Goal: Task Accomplishment & Management: Complete application form

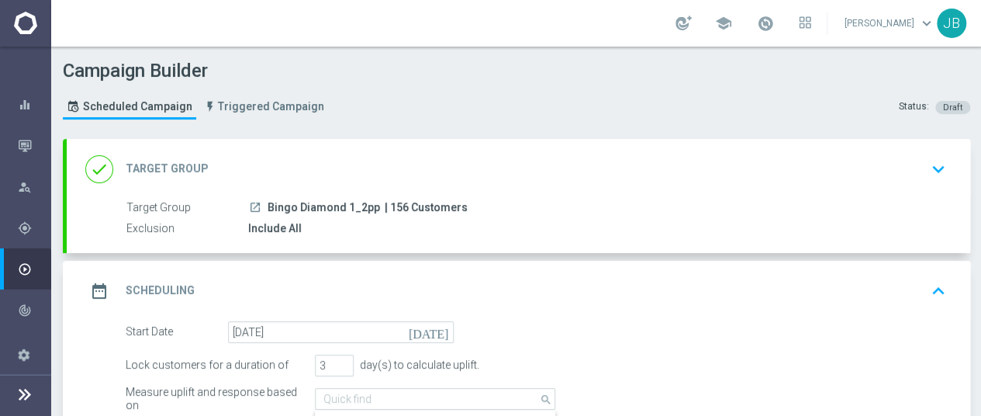
scroll to position [332, 0]
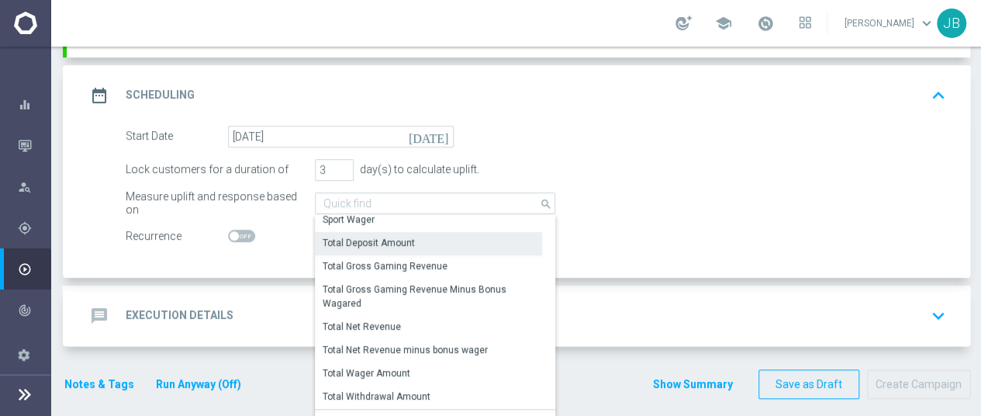
click at [406, 236] on div "Total Deposit Amount" at bounding box center [369, 243] width 92 height 14
type input "Total Deposit Amount"
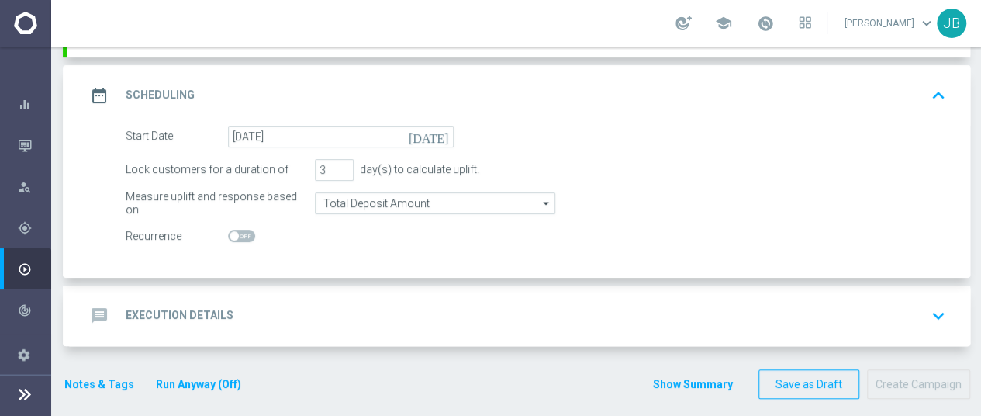
scroll to position [12, 0]
click at [935, 304] on icon "keyboard_arrow_down" at bounding box center [938, 315] width 23 height 23
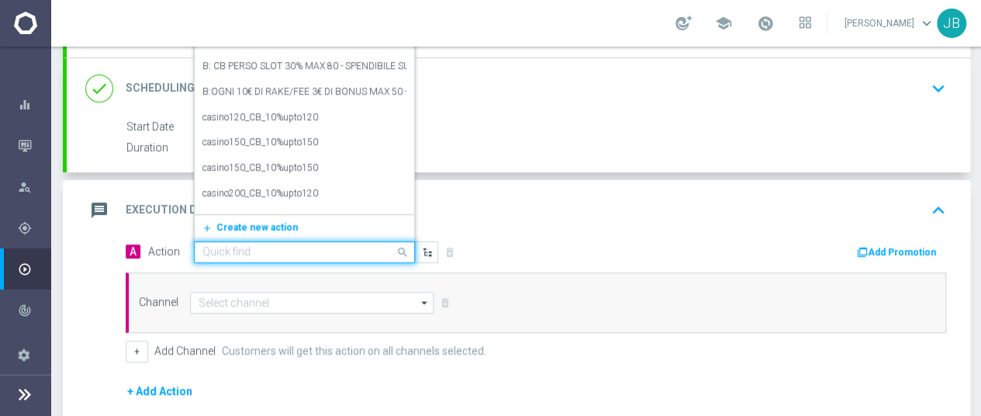
click at [328, 246] on input "text" at bounding box center [288, 252] width 173 height 13
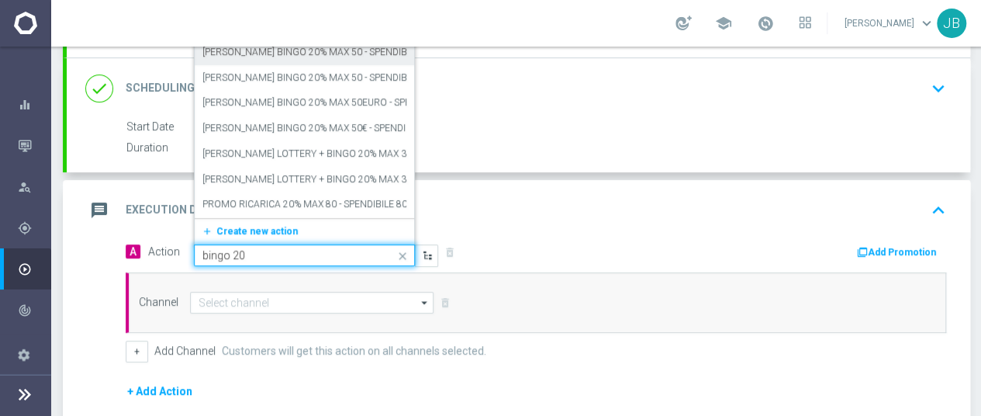
scroll to position [147, 0]
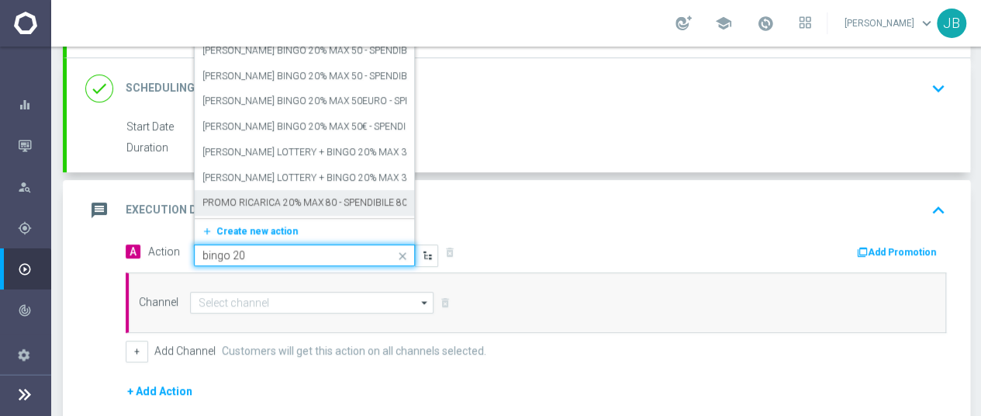
click at [252, 249] on input "bingo 20" at bounding box center [288, 255] width 173 height 13
click at [264, 249] on input "bingo 20" at bounding box center [288, 255] width 173 height 13
type input "bingo diamond"
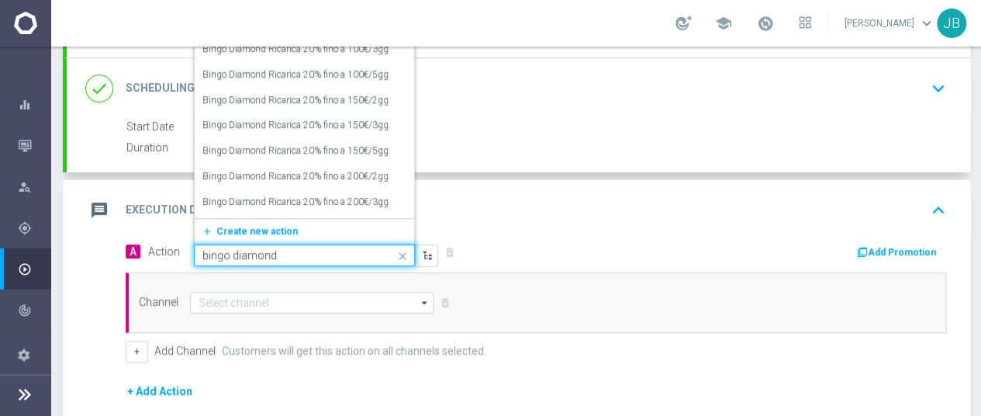
scroll to position [1571, 0]
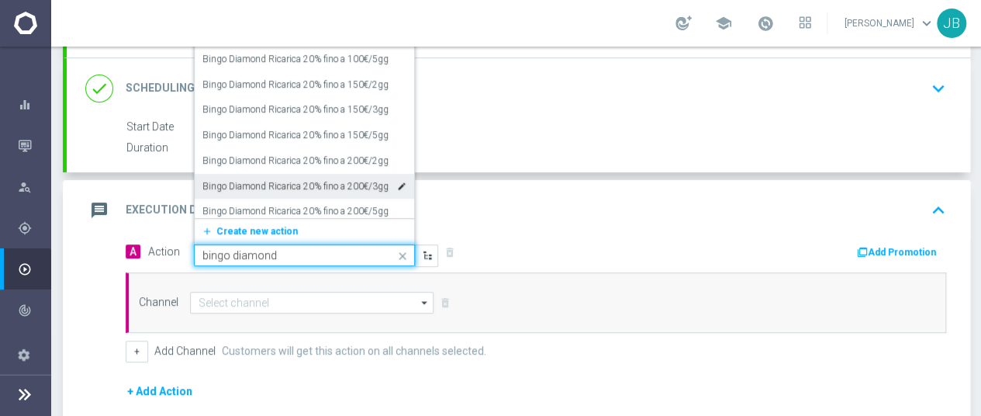
click at [316, 180] on label "Bingo Diamond Ricarica 20% fino a 200€/3gg" at bounding box center [295, 186] width 186 height 13
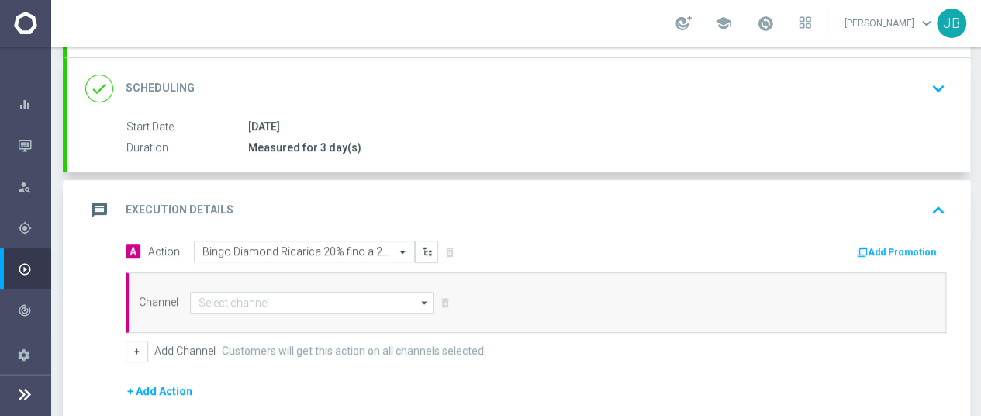
click at [423, 292] on icon "arrow_drop_down" at bounding box center [425, 302] width 16 height 20
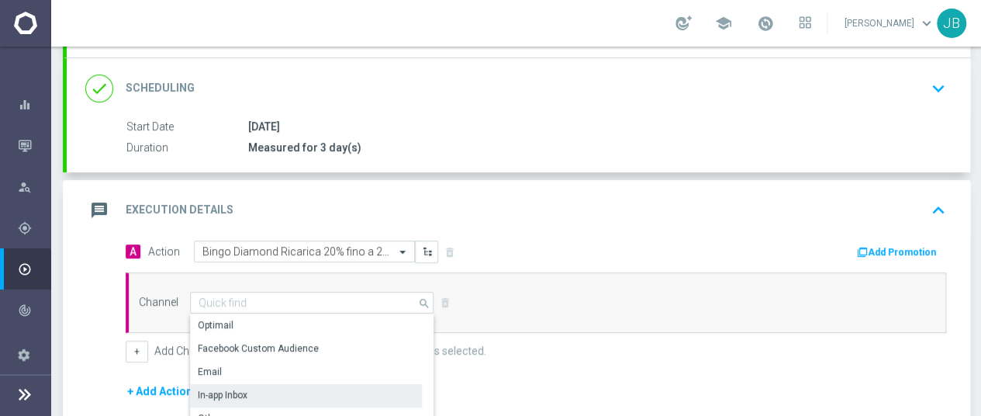
click at [288, 384] on div "In-app Inbox" at bounding box center [306, 395] width 232 height 22
type input "In-app Inbox"
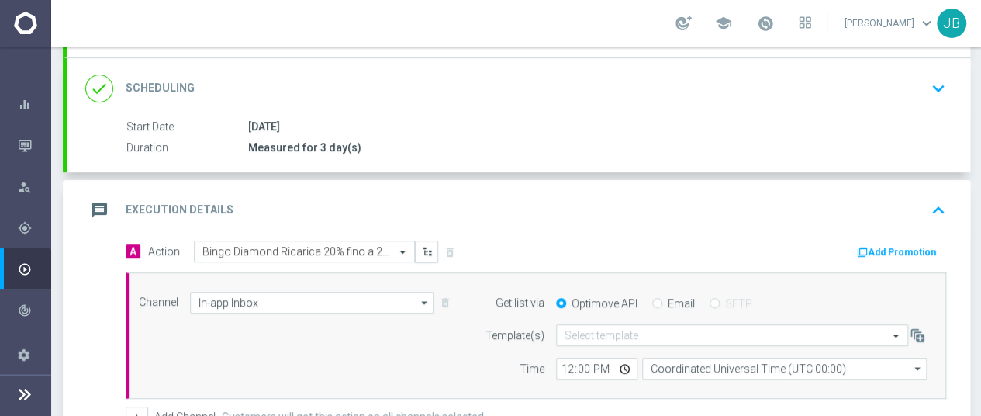
click at [660, 299] on input "Email" at bounding box center [657, 304] width 10 height 10
radio input "true"
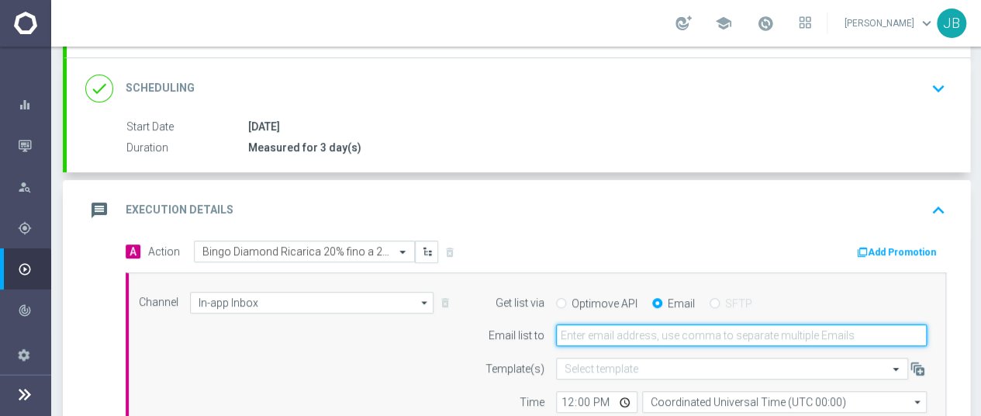
click at [689, 324] on input "email" at bounding box center [741, 335] width 371 height 22
type input "[EMAIL_ADDRESS][DOMAIN_NAME]"
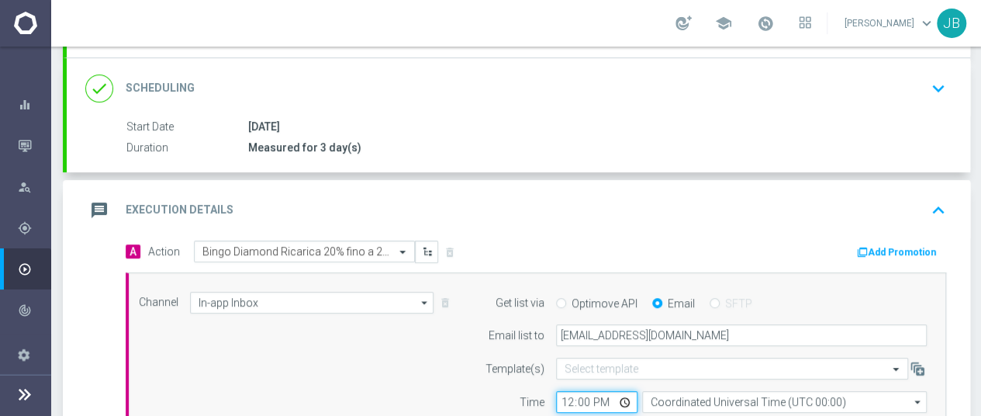
click at [566, 391] on input "12:00" at bounding box center [596, 402] width 81 height 22
type input "09:19"
type input "09:00"
click at [911, 392] on icon "arrow_drop_down" at bounding box center [918, 402] width 16 height 20
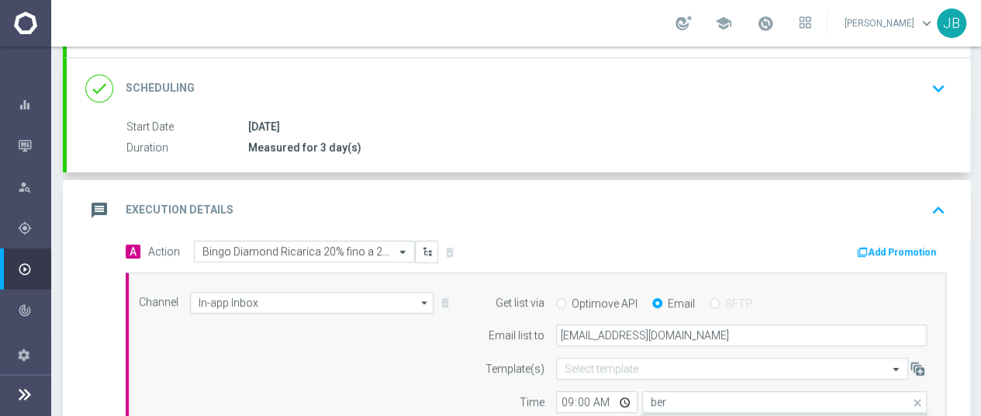
type input "Central European Time ([GEOGRAPHIC_DATA]) (UTC +02:00)"
click at [943, 339] on div "Channel In-app Inbox In-app Inbox arrow_drop_down Show Selected 1 of 20 Optimail" at bounding box center [536, 352] width 820 height 161
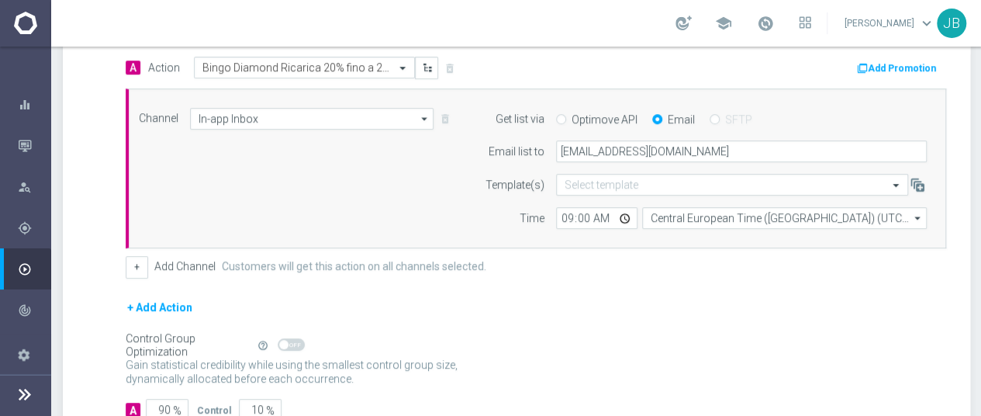
scroll to position [382, 0]
click at [157, 396] on input "90" at bounding box center [167, 407] width 43 height 22
type input "1"
type input "99"
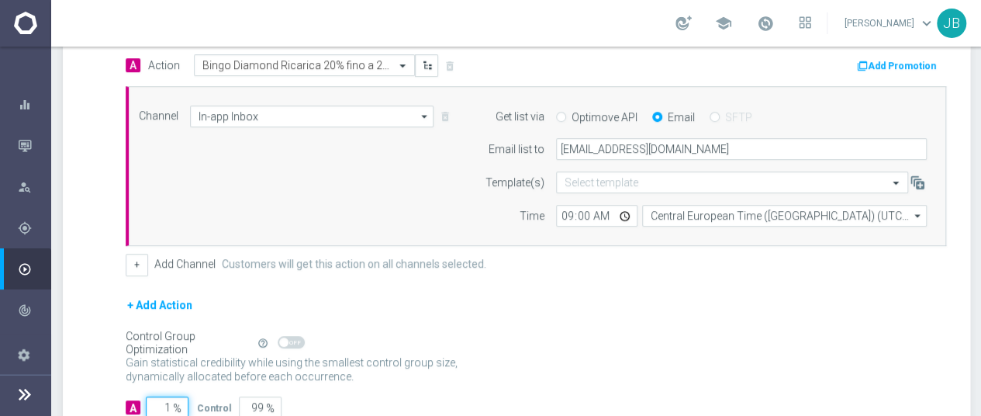
type input "10"
type input "90"
type input "100"
type input "0"
type input "100"
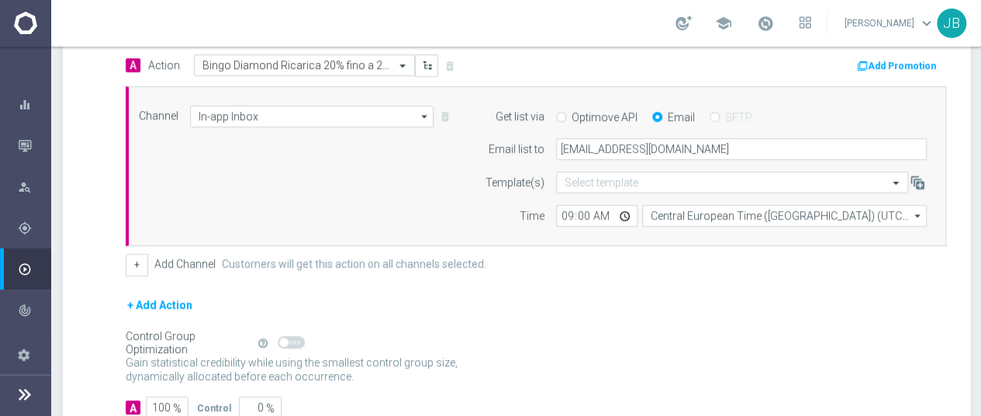
click at [884, 396] on div "A 100 % Control 0 %" at bounding box center [536, 407] width 820 height 22
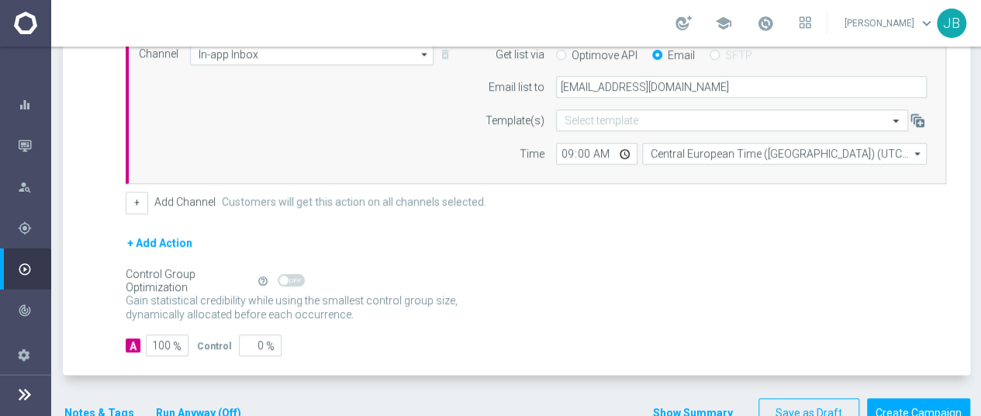
scroll to position [470, 0]
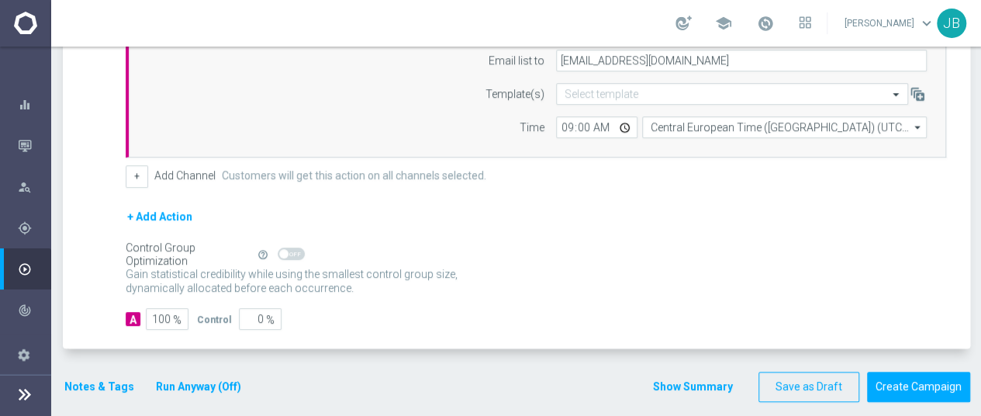
click at [118, 377] on button "Notes & Tags" at bounding box center [99, 386] width 73 height 19
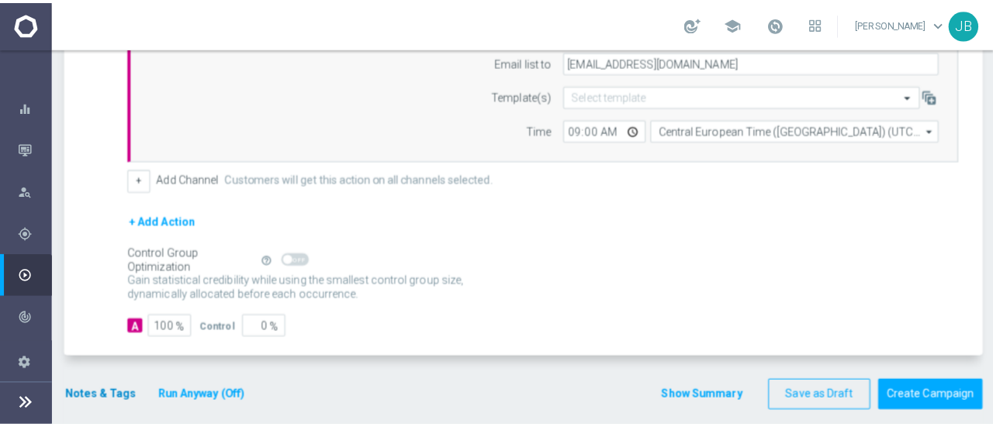
scroll to position [0, 0]
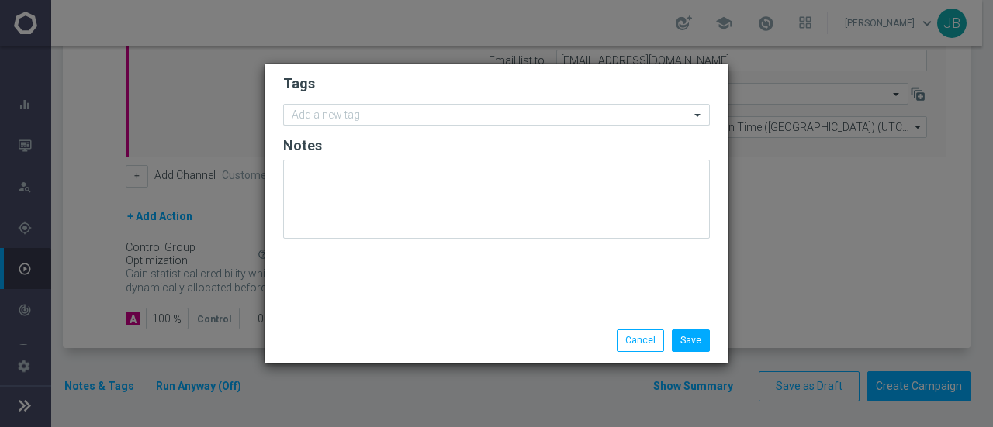
click at [355, 112] on input "text" at bounding box center [491, 115] width 398 height 13
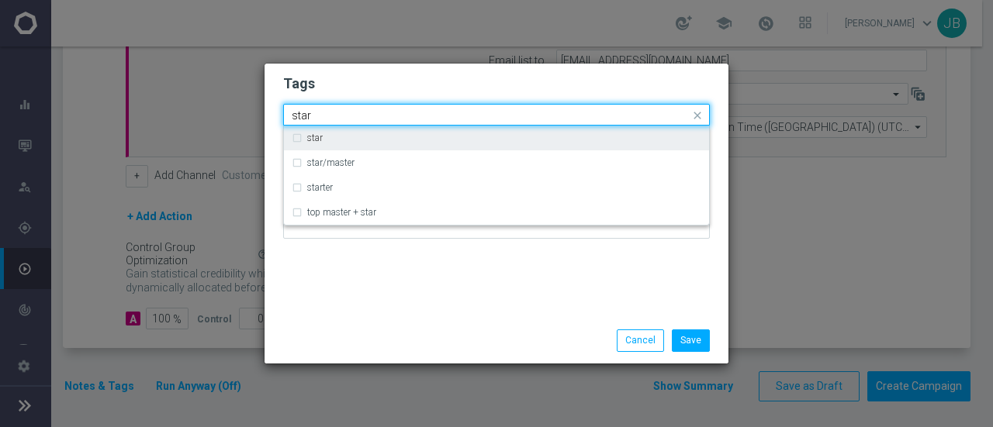
click at [333, 143] on div "star" at bounding box center [504, 137] width 394 height 9
type input "star"
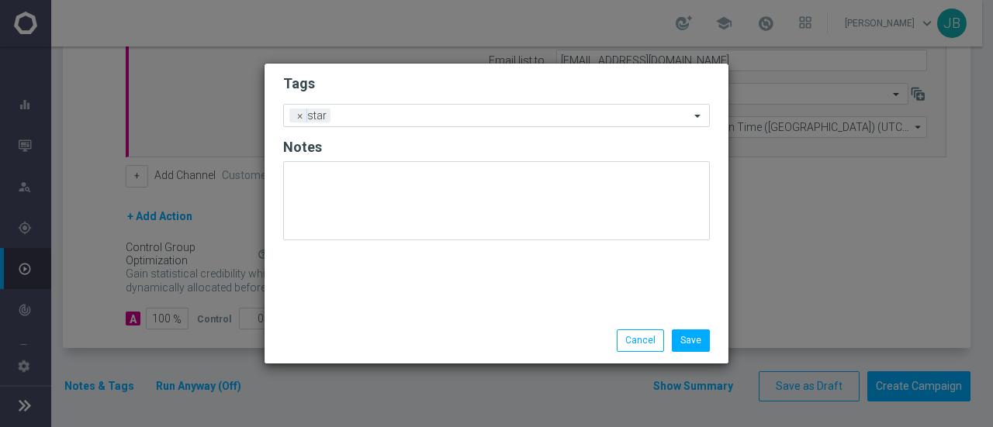
click at [436, 81] on h2 "Tags" at bounding box center [496, 83] width 426 height 19
click at [386, 117] on input "text" at bounding box center [513, 116] width 353 height 13
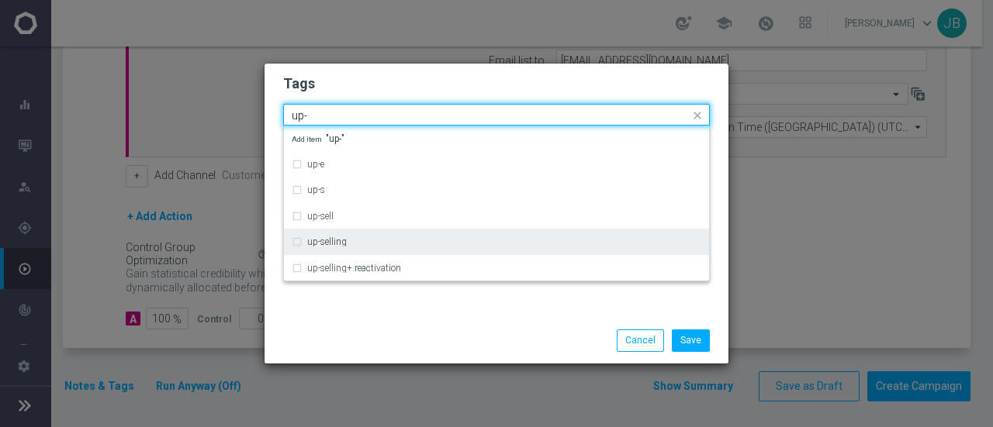
click at [332, 246] on label "up-selling" at bounding box center [327, 241] width 40 height 9
type input "up-"
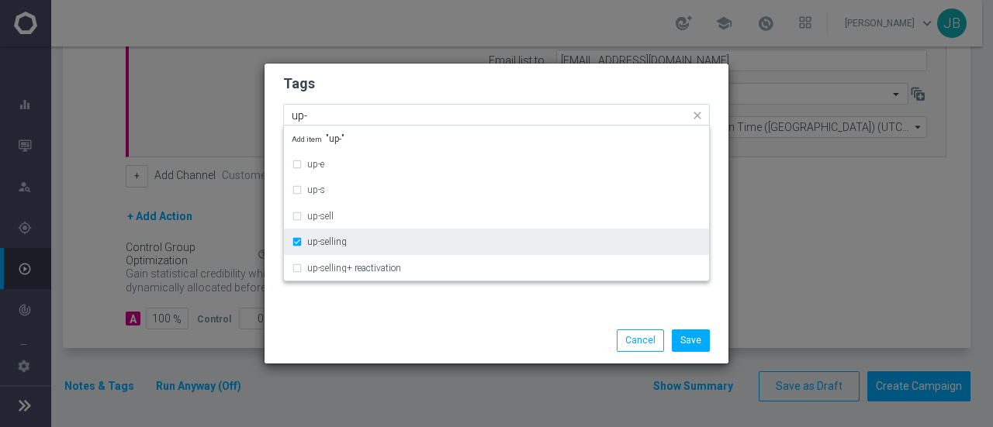
click at [317, 243] on label "up-selling" at bounding box center [327, 241] width 40 height 9
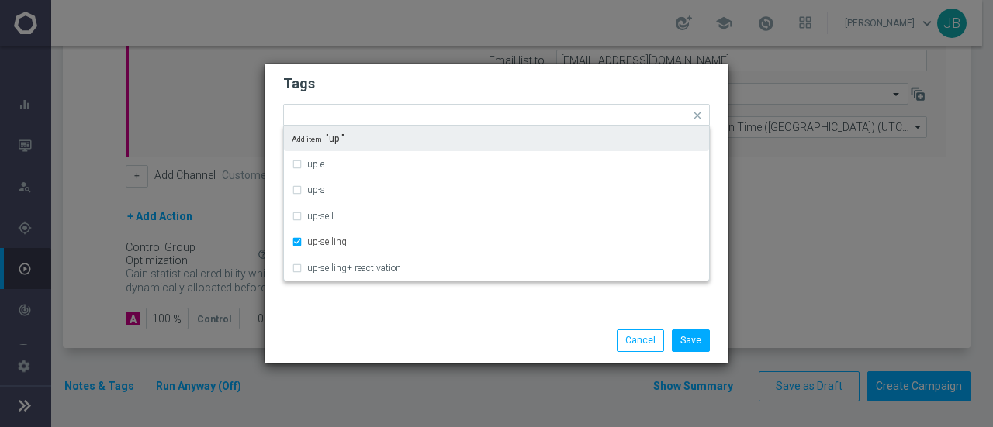
click at [454, 73] on form "Tags Quick find × star × up-selling up-e up-s up-sell up-selling up-selling+ re…" at bounding box center [496, 161] width 426 height 180
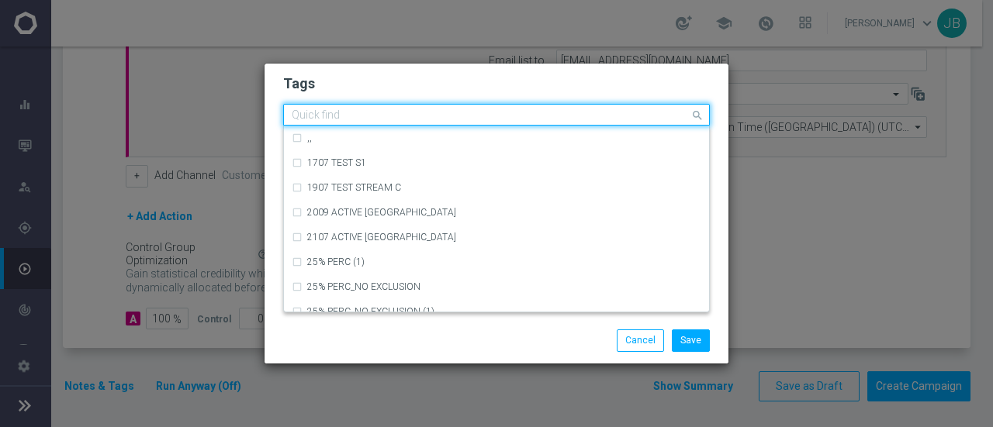
click at [465, 109] on div "Quick find × star × up-selling" at bounding box center [487, 114] width 406 height 19
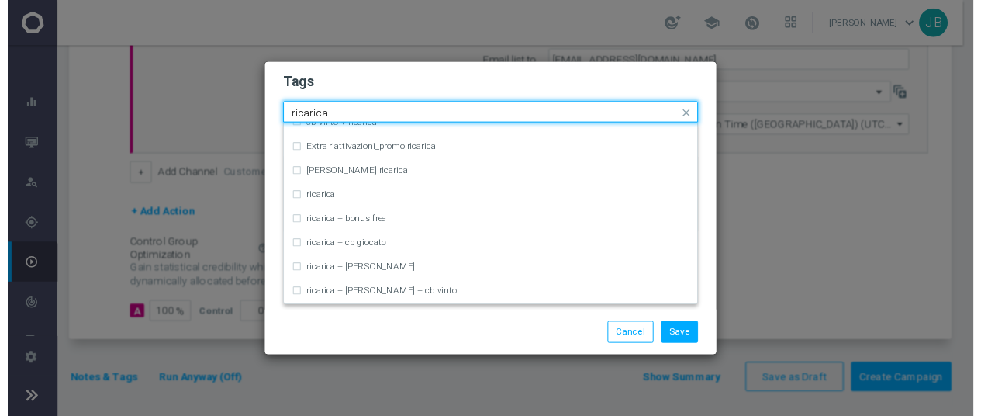
scroll to position [458, 0]
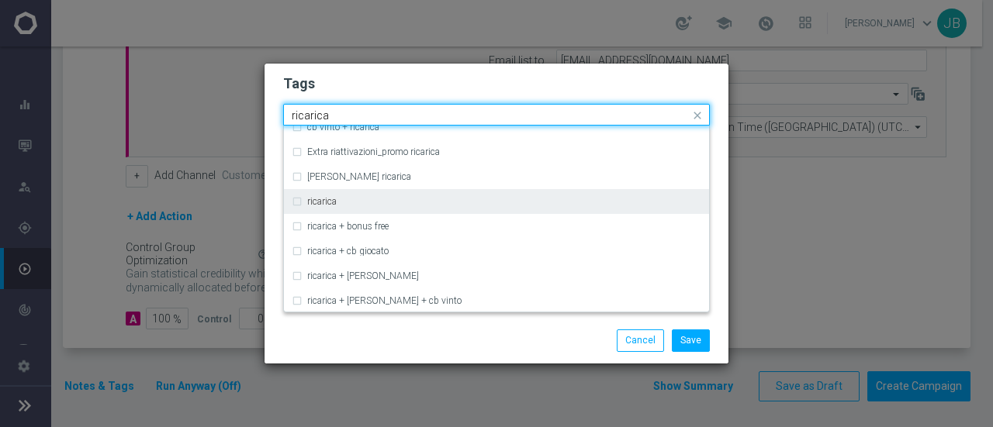
click at [295, 205] on div "ricarica" at bounding box center [496, 201] width 409 height 25
type input "ricarica"
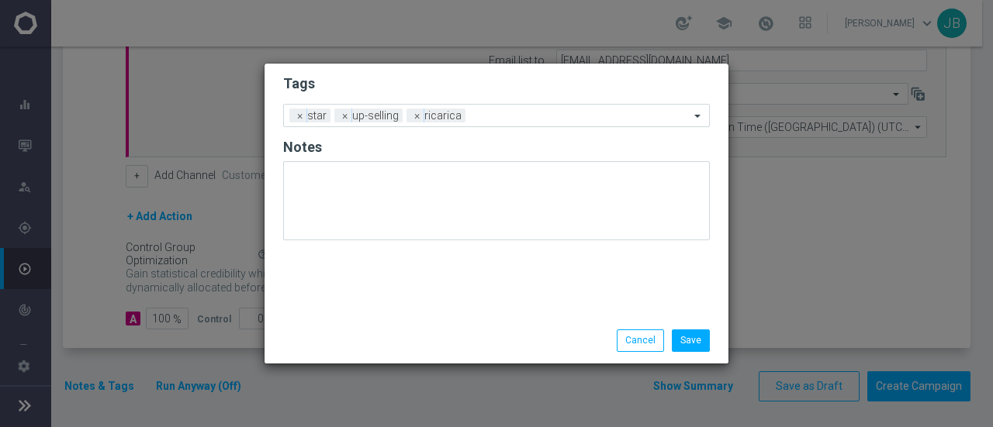
click at [433, 72] on form "Tags Add a new tag × star × up-selling × ricarica Notes" at bounding box center [496, 161] width 426 height 181
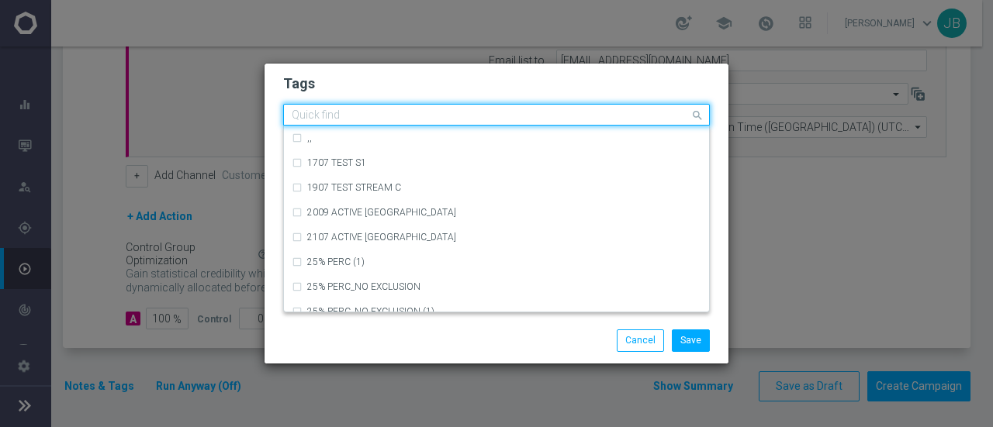
click at [520, 118] on input "text" at bounding box center [491, 115] width 398 height 13
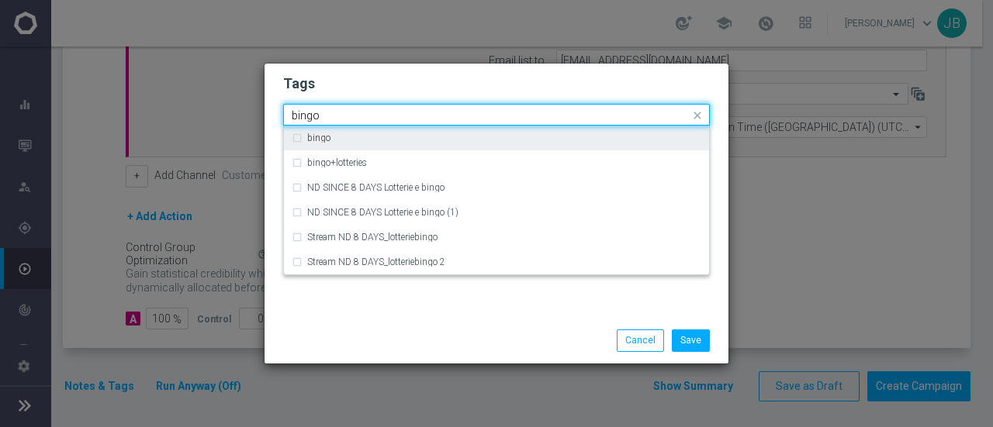
click at [413, 135] on div "bingo" at bounding box center [504, 137] width 394 height 9
type input "bingo"
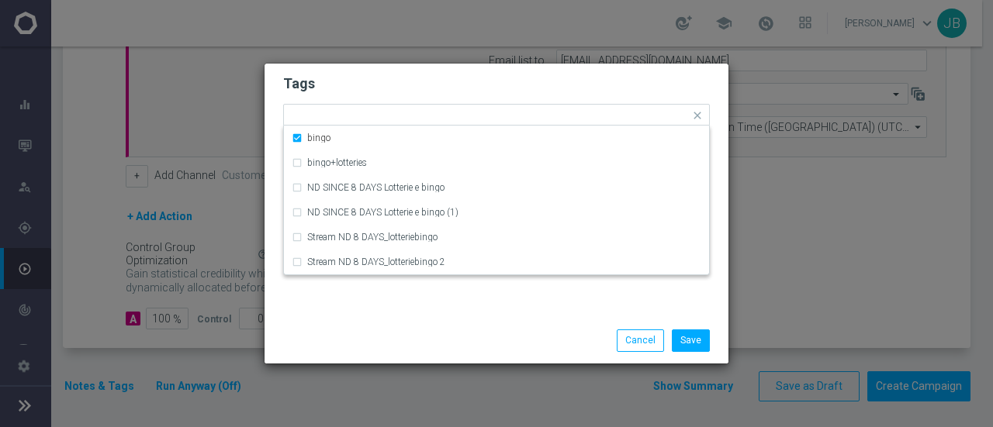
click at [466, 83] on h2 "Tags" at bounding box center [496, 83] width 426 height 19
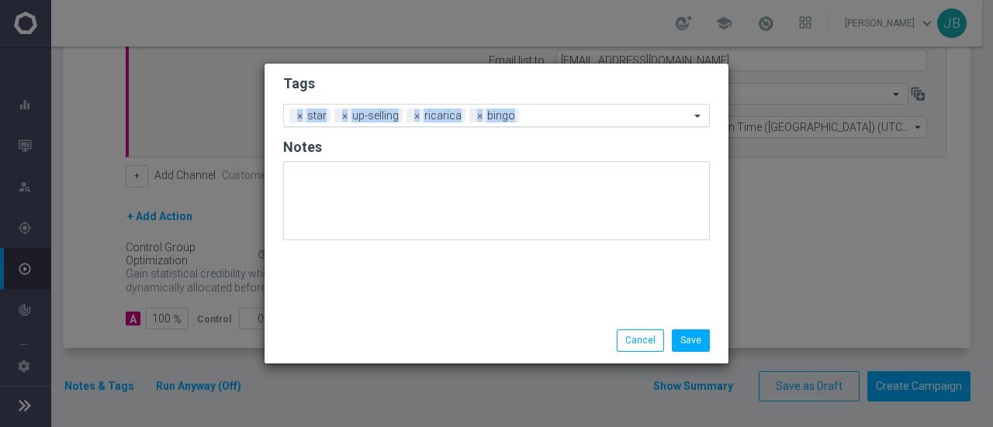
drag, startPoint x: 466, startPoint y: 83, endPoint x: 538, endPoint y: 116, distance: 79.1
click at [538, 116] on form "Tags Add a new tag × star × up-selling × ricarica × bingo Notes" at bounding box center [496, 161] width 426 height 181
click at [521, 77] on h2 "Tags" at bounding box center [496, 83] width 426 height 19
click at [561, 117] on input "text" at bounding box center [607, 116] width 164 height 13
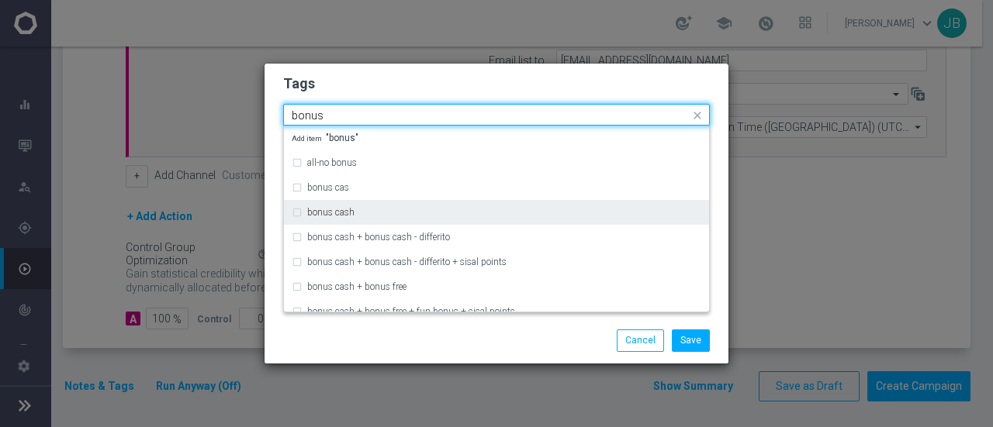
click at [296, 212] on div "bonus cash" at bounding box center [496, 212] width 409 height 25
type input "bonus"
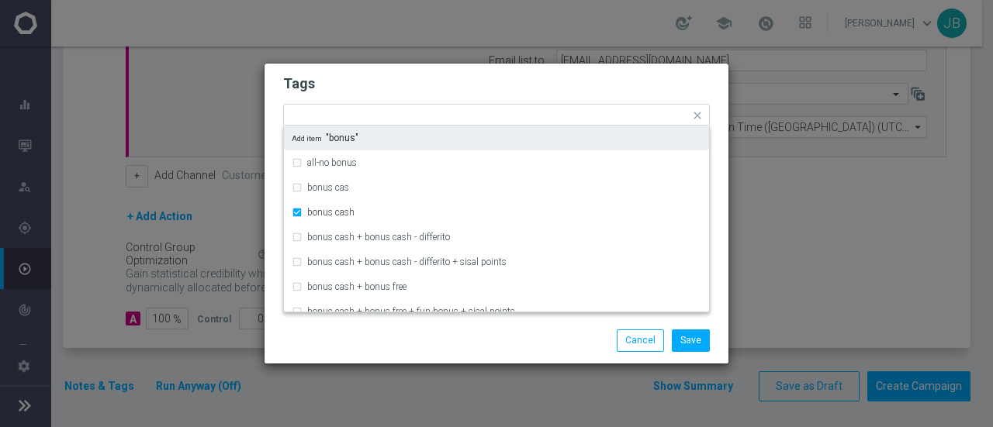
click at [454, 77] on h2 "Tags" at bounding box center [496, 83] width 426 height 19
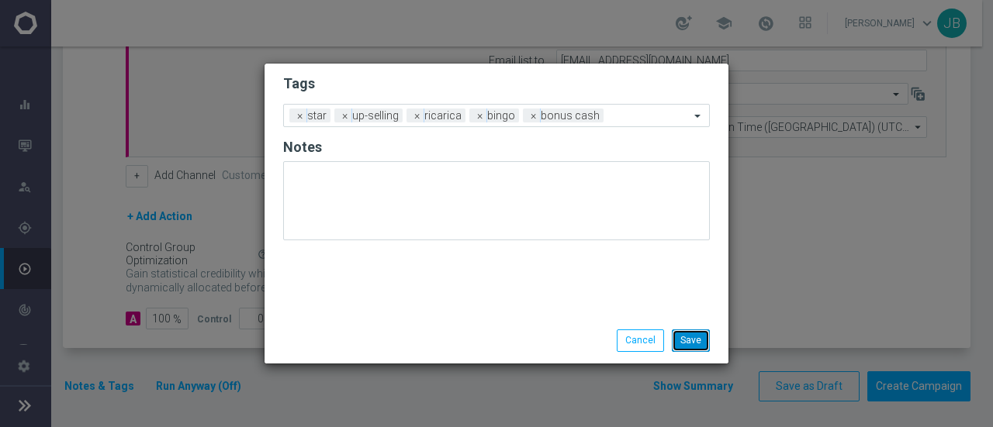
click at [698, 341] on button "Save" at bounding box center [691, 341] width 38 height 22
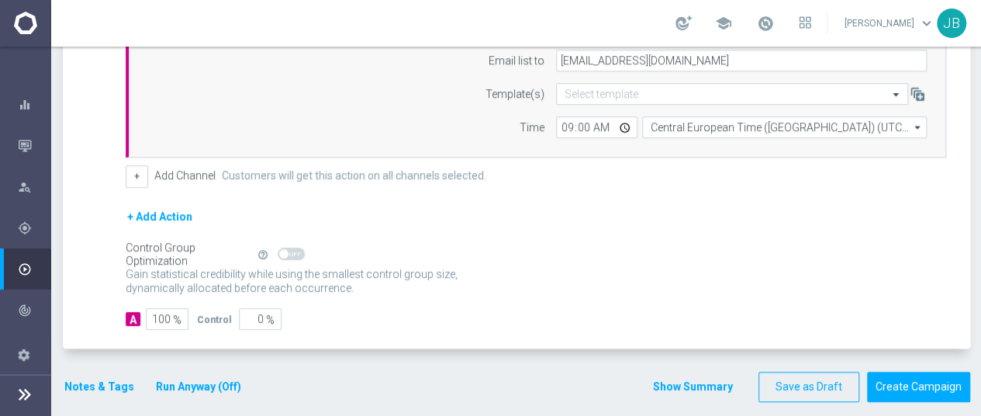
scroll to position [12, 0]
click at [589, 116] on input "09:00" at bounding box center [596, 127] width 81 height 22
click at [648, 191] on form "A Action Select action Bingo Diamond Ricarica 20% fino a 200€/3gg delete_foreve…" at bounding box center [536, 148] width 820 height 364
drag, startPoint x: 927, startPoint y: 376, endPoint x: 992, endPoint y: 374, distance: 64.4
click at [980, 374] on html "equalizer Dashboard Mission Control" at bounding box center [490, 208] width 981 height 416
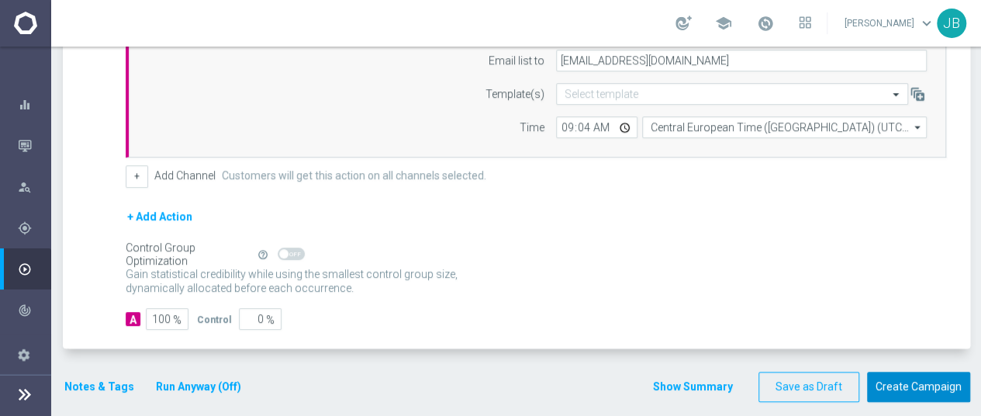
scroll to position [0, 0]
click at [927, 219] on div "+ Add Action" at bounding box center [536, 226] width 820 height 39
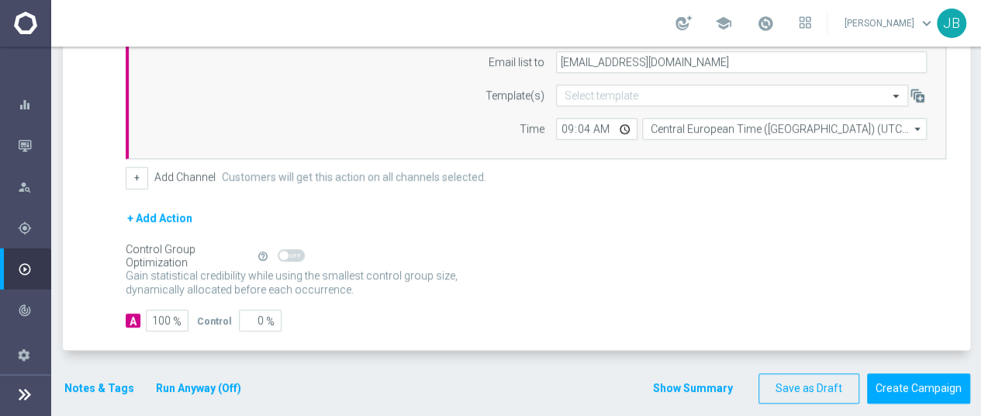
scroll to position [470, 0]
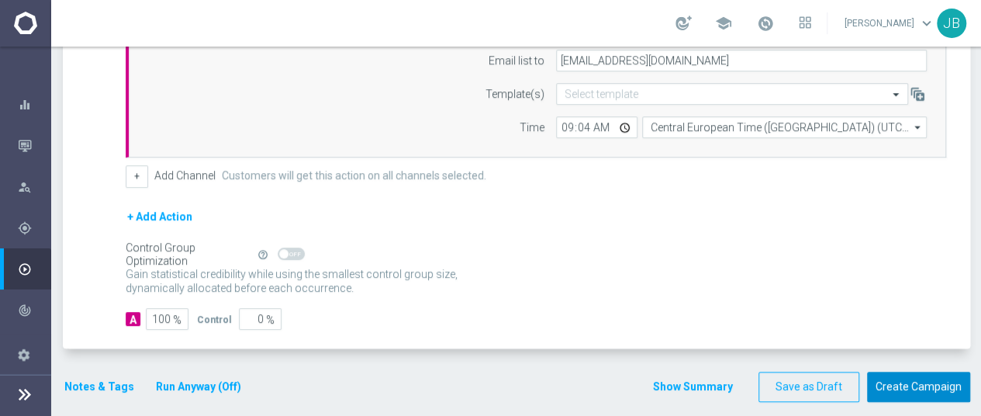
click at [913, 371] on button "Create Campaign" at bounding box center [918, 386] width 103 height 30
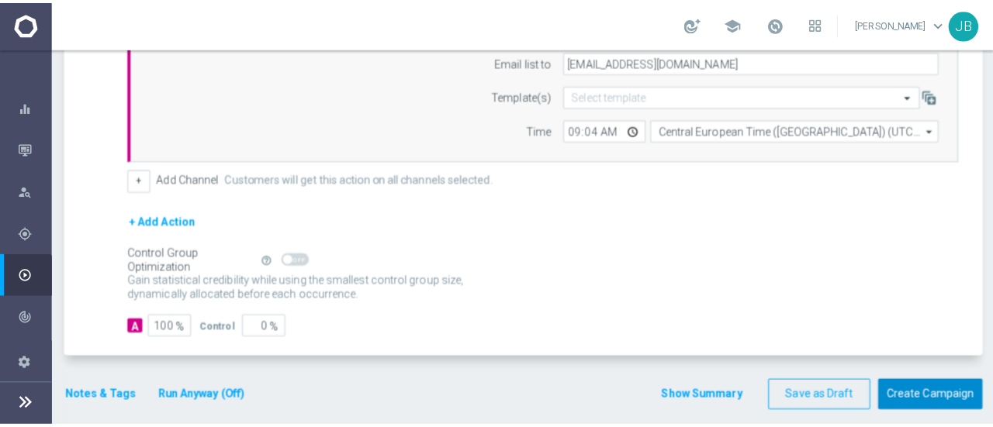
scroll to position [0, 0]
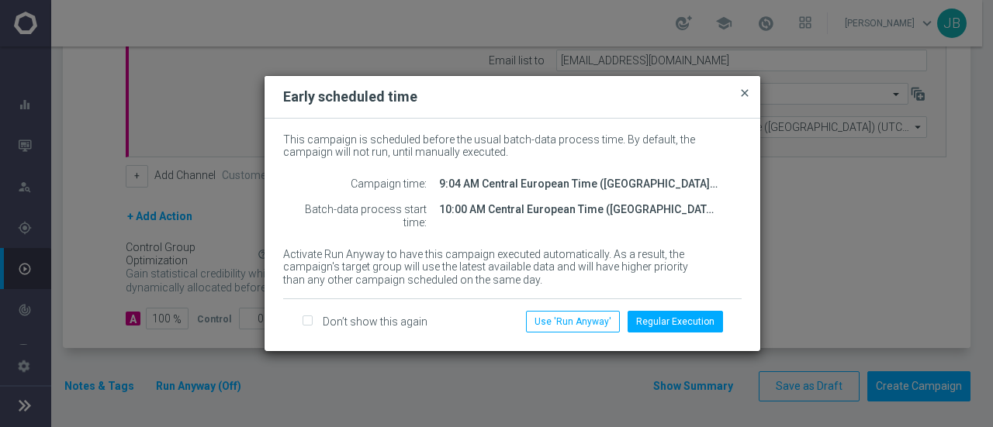
click at [738, 95] on span "close" at bounding box center [744, 93] width 12 height 12
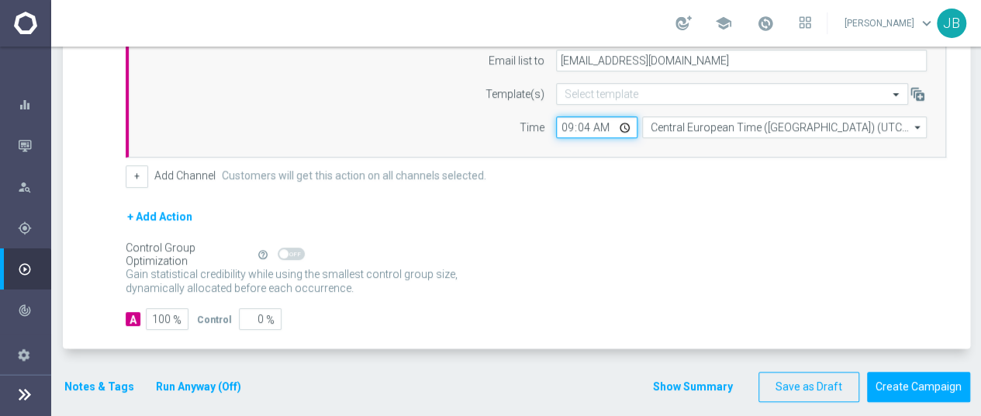
click at [589, 126] on input "09:04" at bounding box center [596, 127] width 81 height 22
click at [565, 126] on input "09:04" at bounding box center [596, 127] width 81 height 22
type input "10:04"
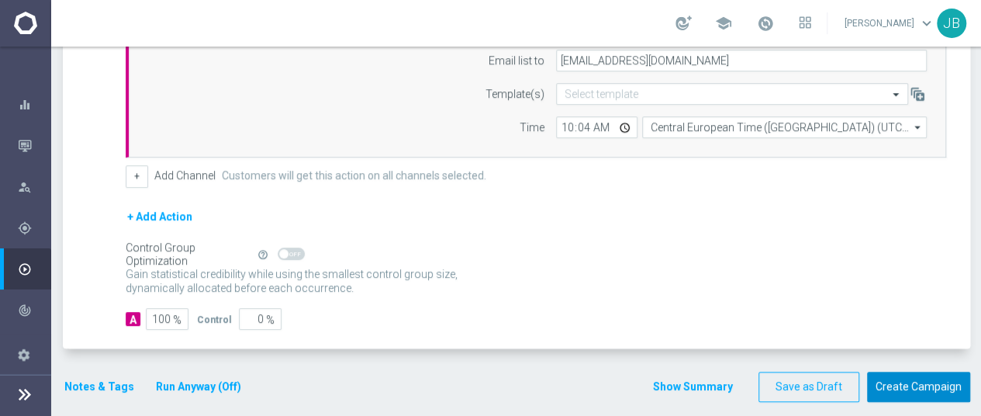
click at [889, 383] on button "Create Campaign" at bounding box center [918, 386] width 103 height 30
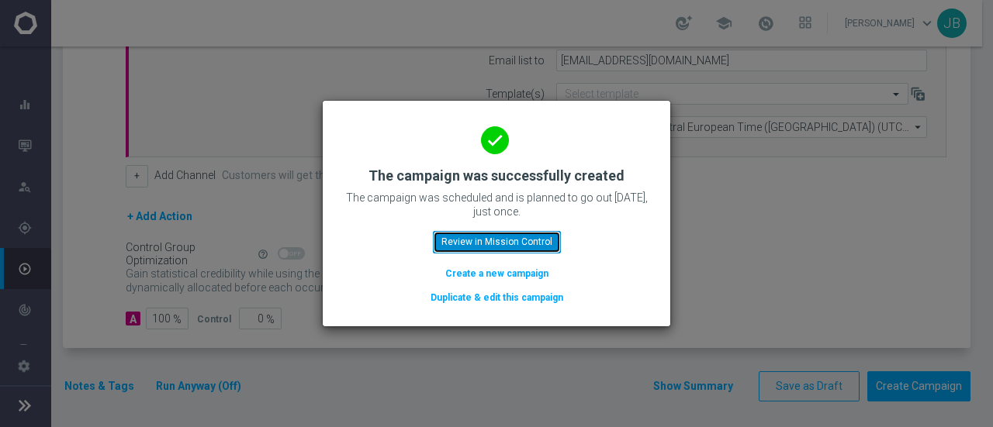
click at [494, 244] on button "Review in Mission Control" at bounding box center [497, 242] width 128 height 22
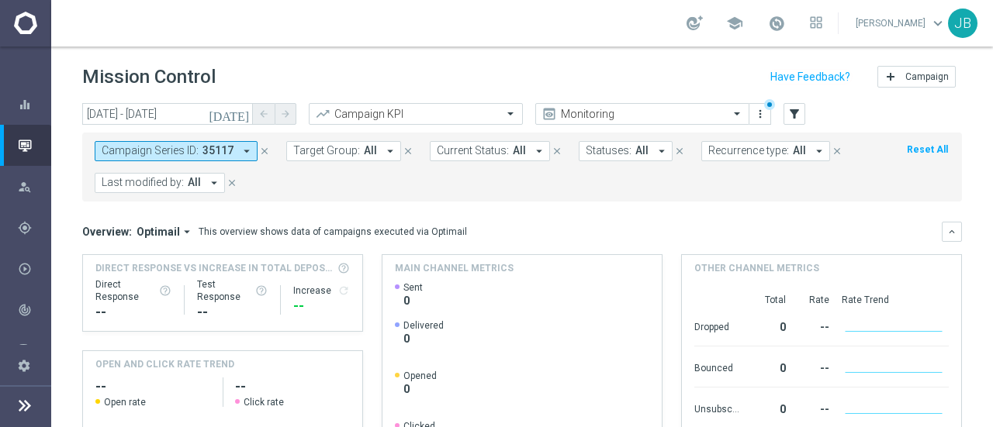
click at [29, 406] on icon at bounding box center [25, 405] width 19 height 19
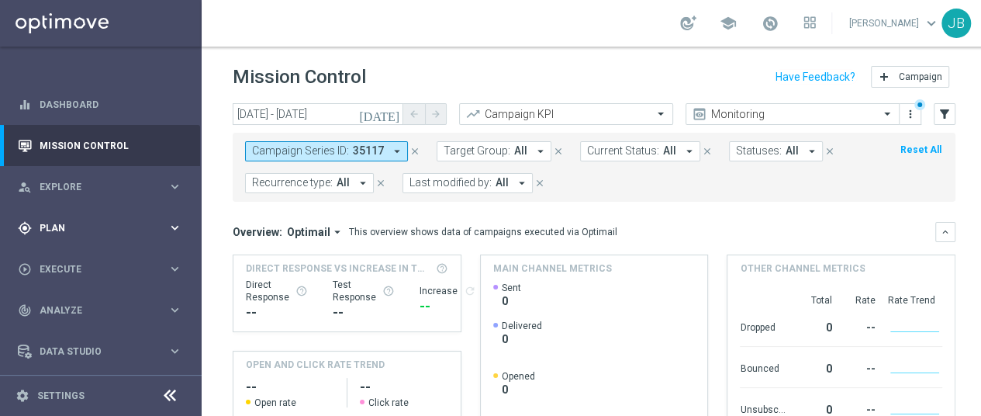
click at [90, 232] on div "gps_fixed Plan" at bounding box center [93, 228] width 150 height 14
click at [74, 258] on link "Target Groups" at bounding box center [100, 260] width 121 height 12
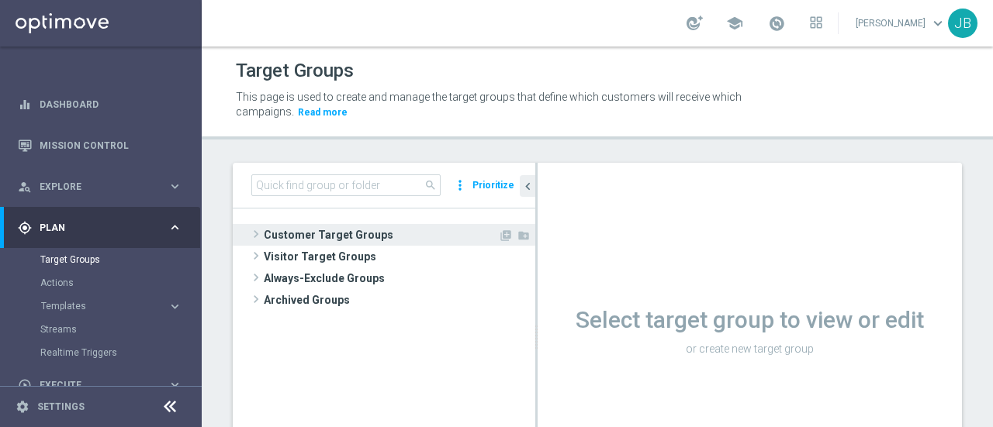
click at [257, 233] on span at bounding box center [256, 234] width 16 height 19
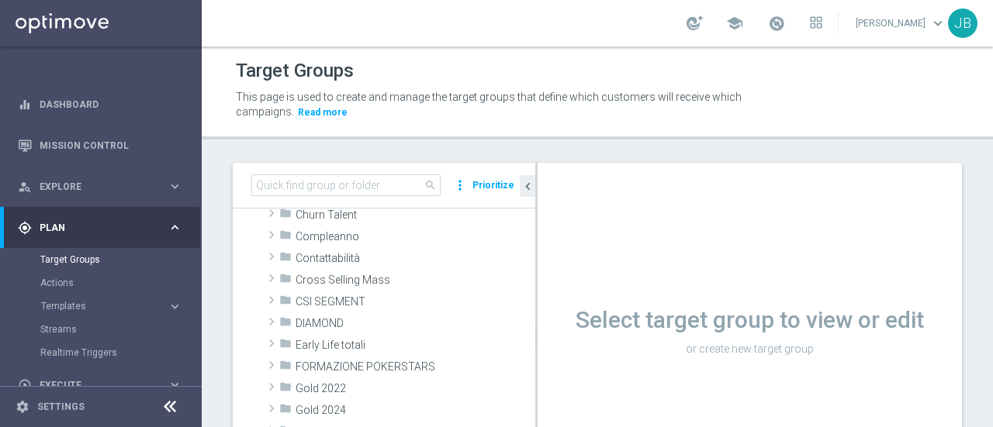
scroll to position [144, 0]
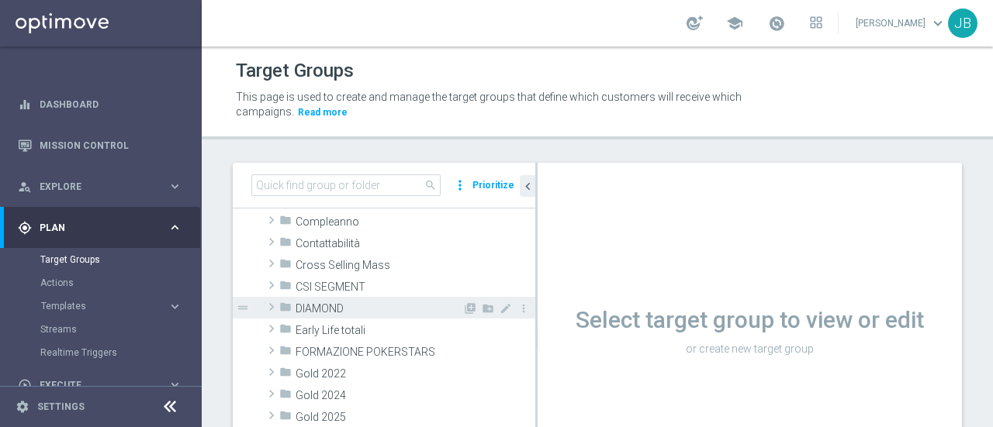
click at [271, 302] on span at bounding box center [272, 307] width 16 height 19
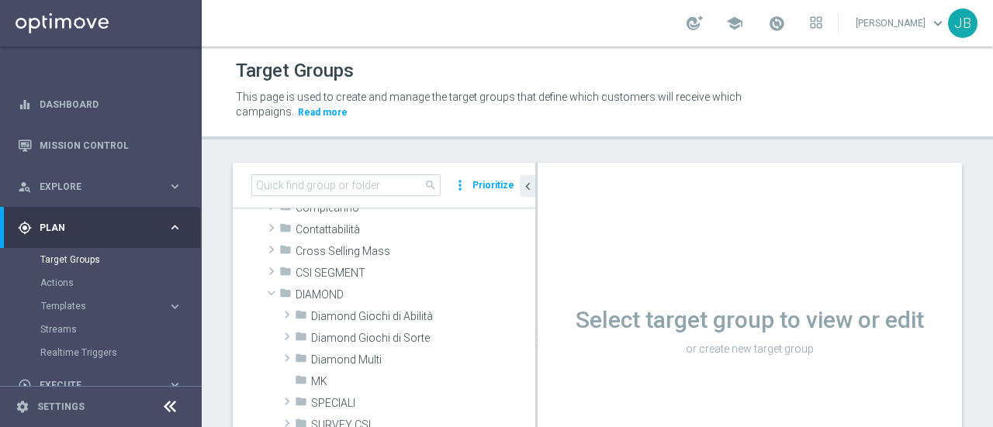
scroll to position [184, 0]
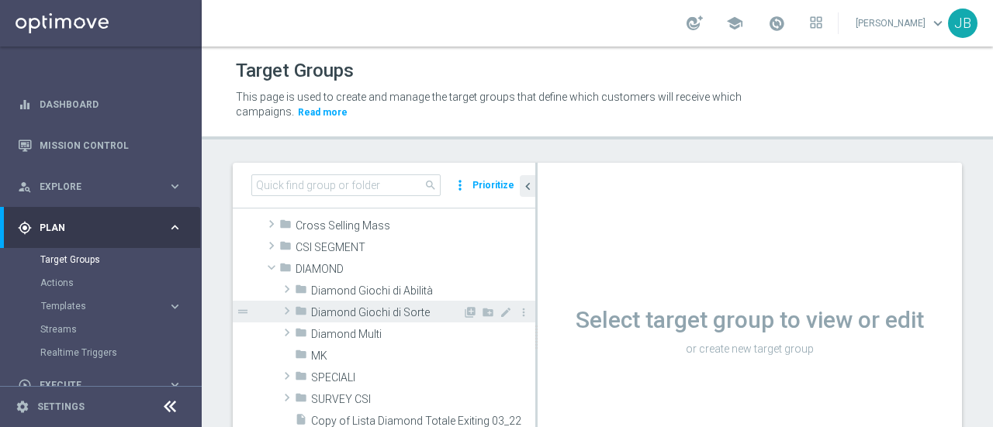
click at [284, 308] on span at bounding box center [287, 311] width 16 height 19
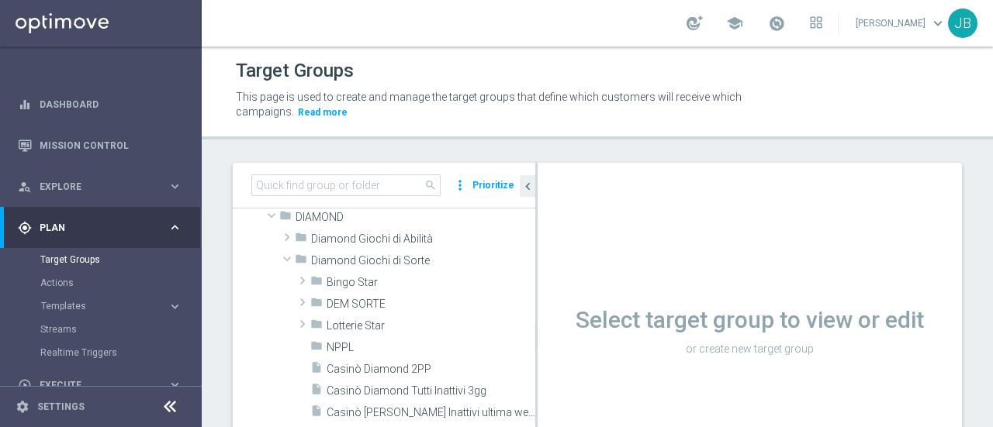
scroll to position [250, 0]
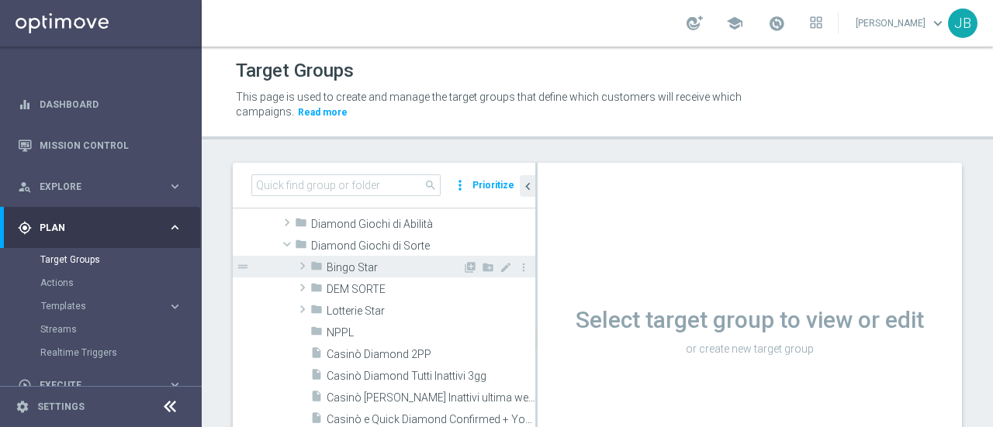
click at [301, 264] on span at bounding box center [303, 266] width 16 height 19
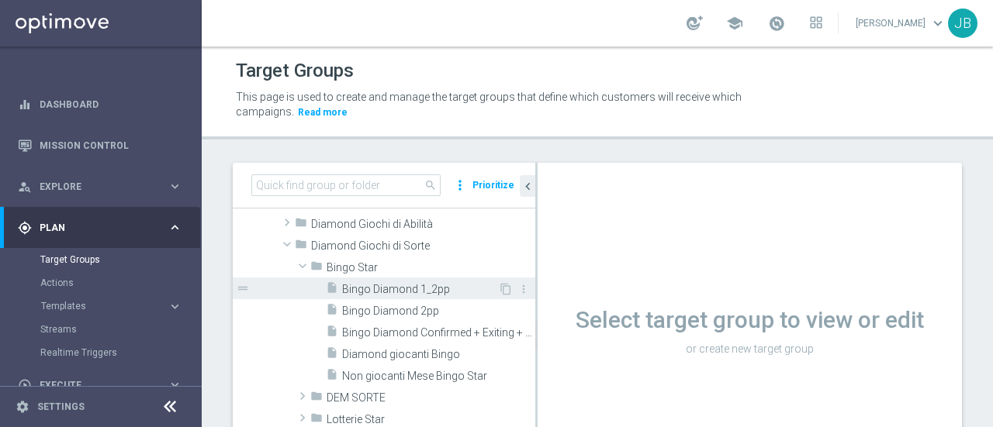
click at [372, 287] on span "Bingo Diamond 1_2pp" at bounding box center [420, 289] width 156 height 13
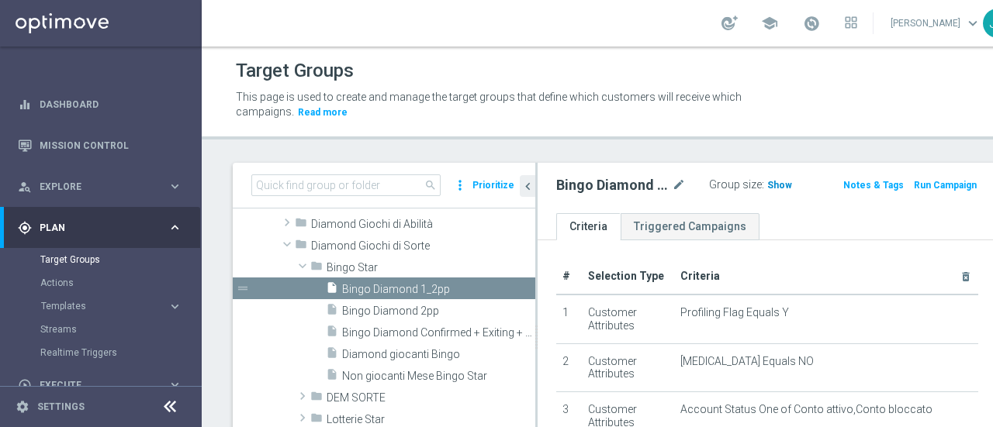
click at [767, 186] on span "Show" at bounding box center [779, 185] width 25 height 11
click at [768, 184] on span "156" at bounding box center [777, 187] width 19 height 15
click at [768, 182] on span "156" at bounding box center [777, 187] width 19 height 15
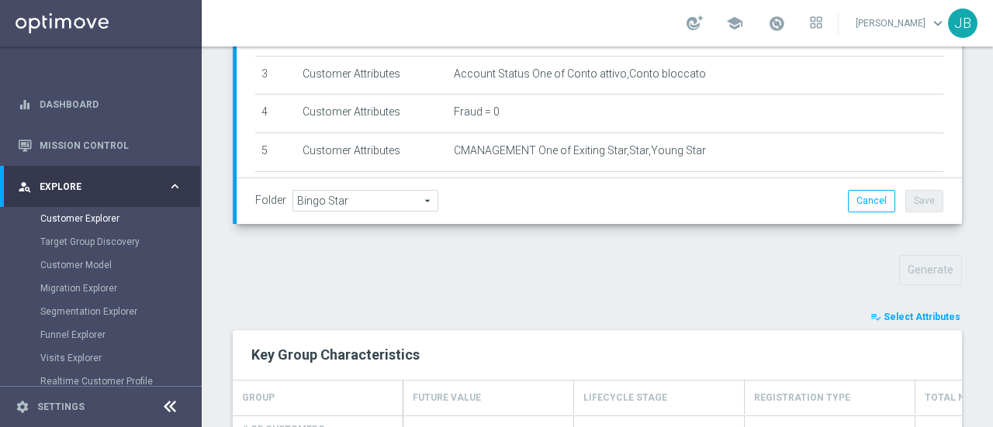
scroll to position [389, 0]
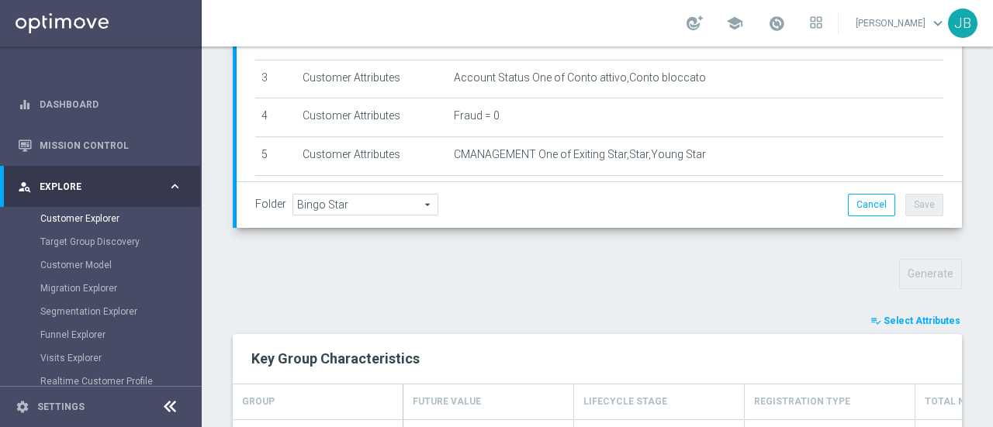
click at [918, 316] on span "Select Attributes" at bounding box center [921, 321] width 77 height 11
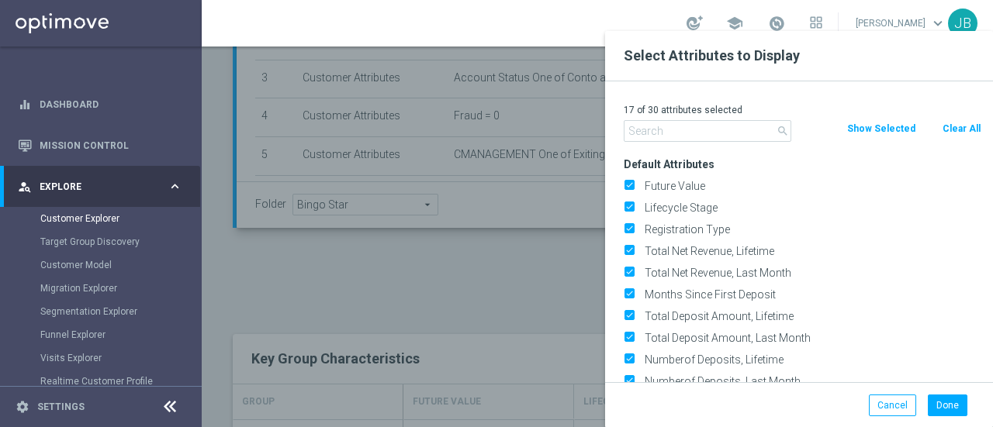
click at [676, 131] on input "text" at bounding box center [706, 131] width 167 height 22
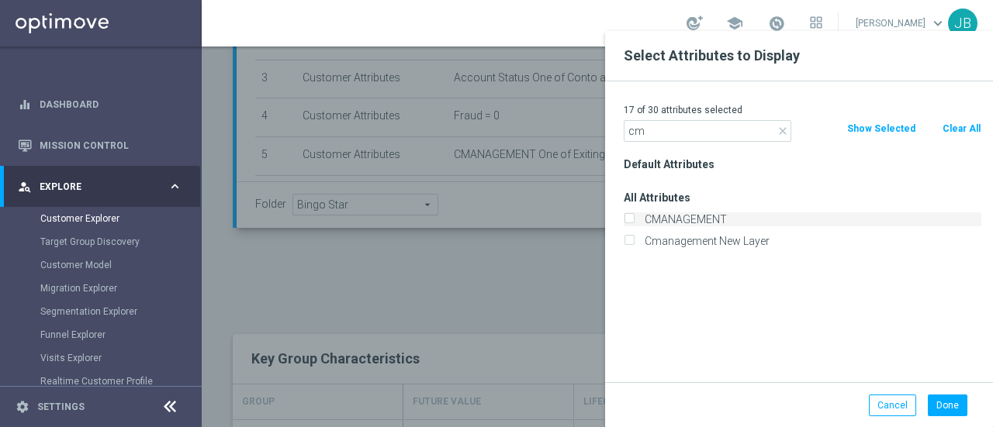
type input "cm"
click at [694, 221] on label "CMANAGEMENT" at bounding box center [810, 219] width 342 height 14
click at [634, 221] on input "CMANAGEMENT" at bounding box center [628, 221] width 10 height 10
checkbox input "true"
click at [943, 402] on button "Done" at bounding box center [947, 406] width 40 height 22
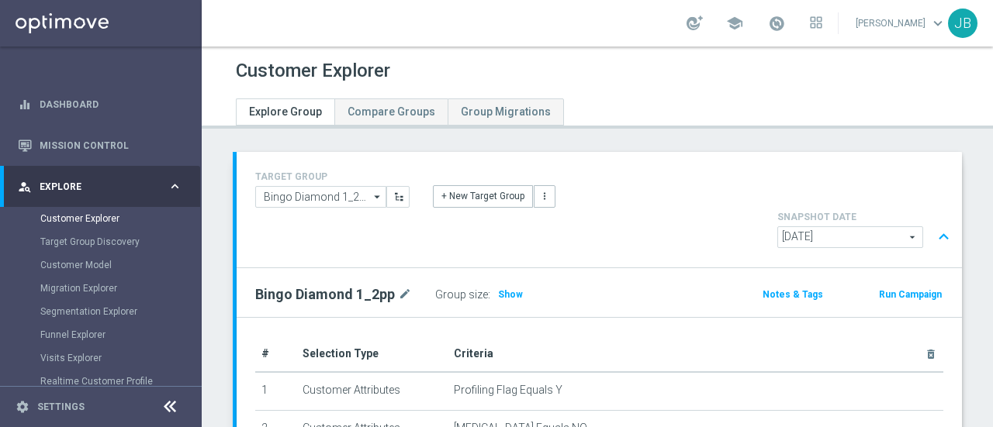
scroll to position [690, 0]
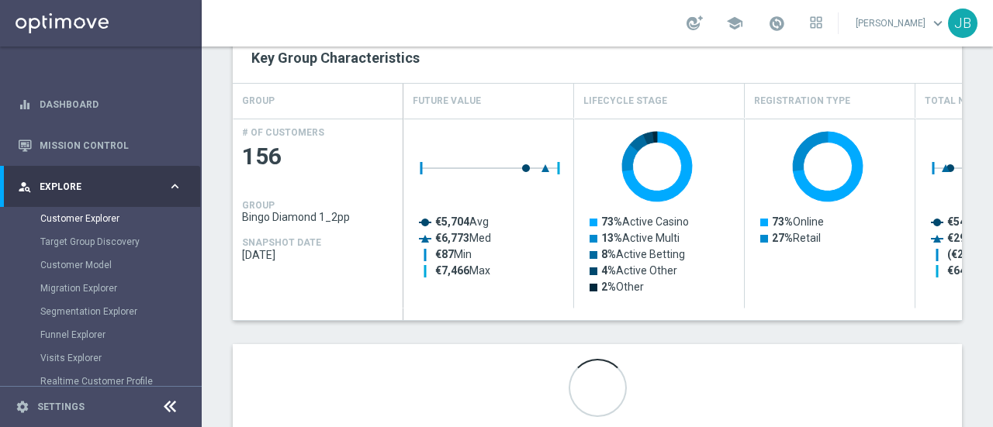
click at [841, 364] on div at bounding box center [597, 388] width 729 height 88
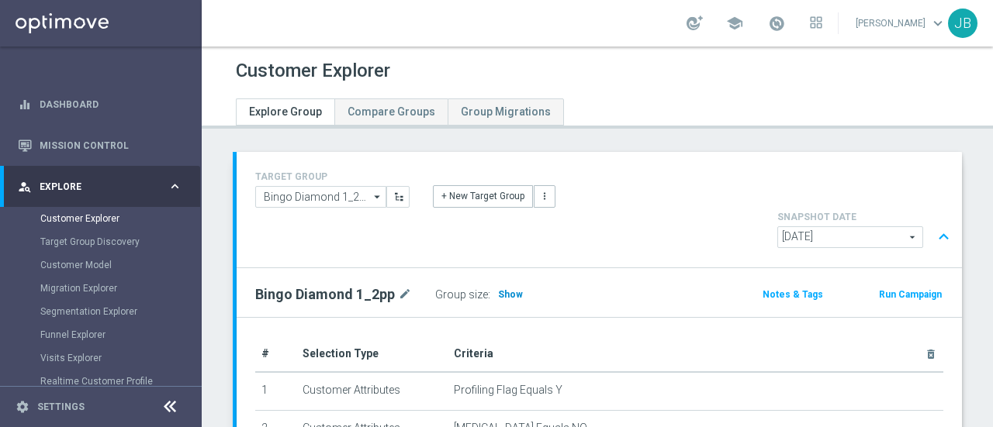
click at [513, 289] on span "Show" at bounding box center [510, 294] width 25 height 11
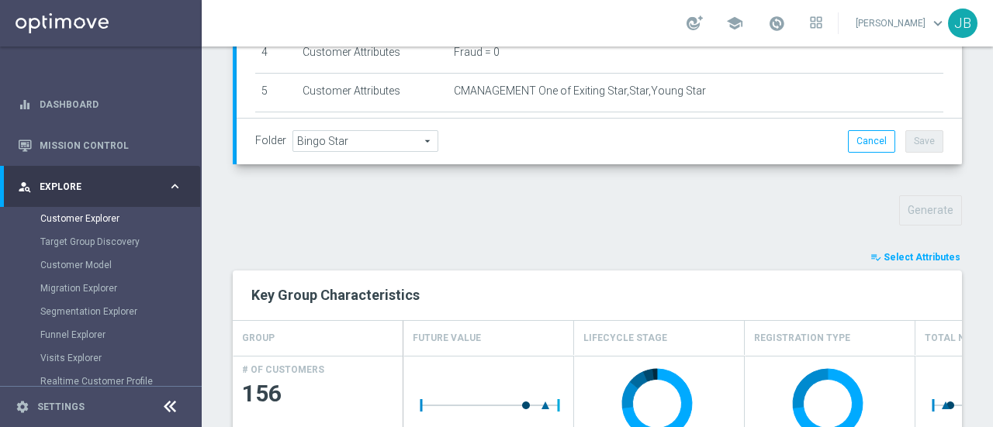
scroll to position [564, 0]
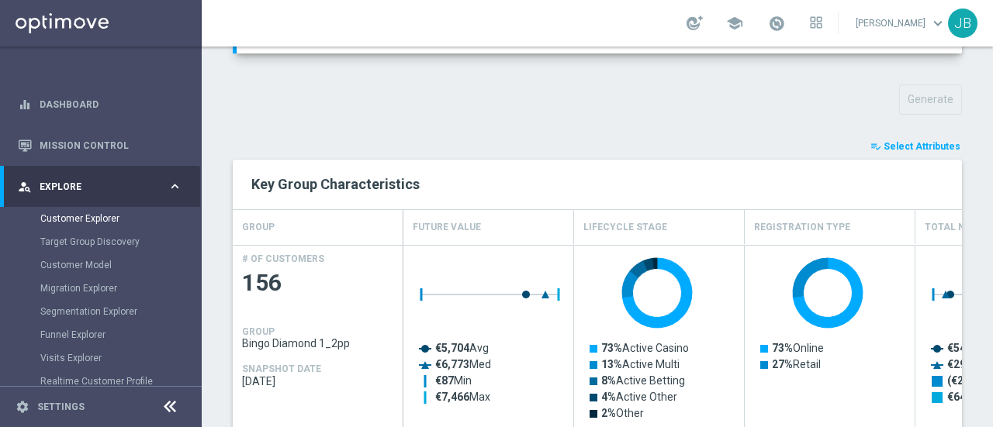
click at [907, 141] on span "Select Attributes" at bounding box center [921, 146] width 77 height 11
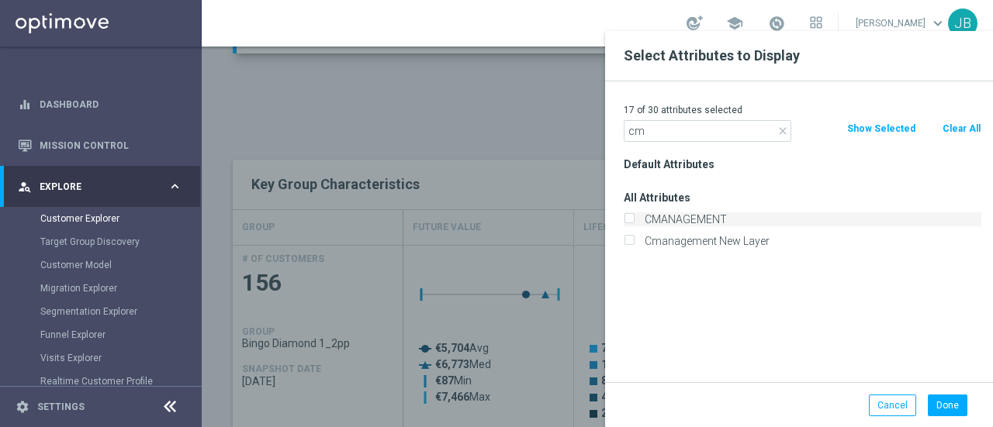
type input "cm"
click at [693, 219] on label "CMANAGEMENT" at bounding box center [810, 219] width 342 height 14
click at [634, 219] on input "CMANAGEMENT" at bounding box center [628, 221] width 10 height 10
checkbox input "true"
click at [941, 406] on button "Done" at bounding box center [947, 406] width 40 height 22
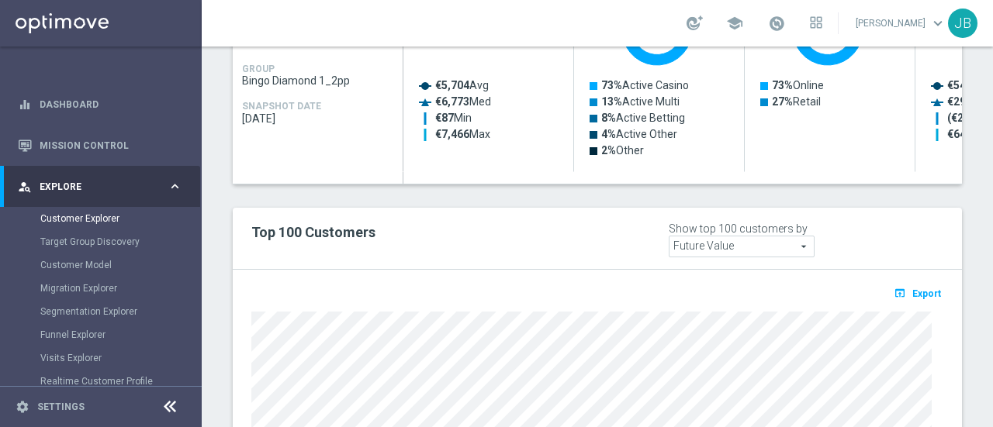
scroll to position [829, 0]
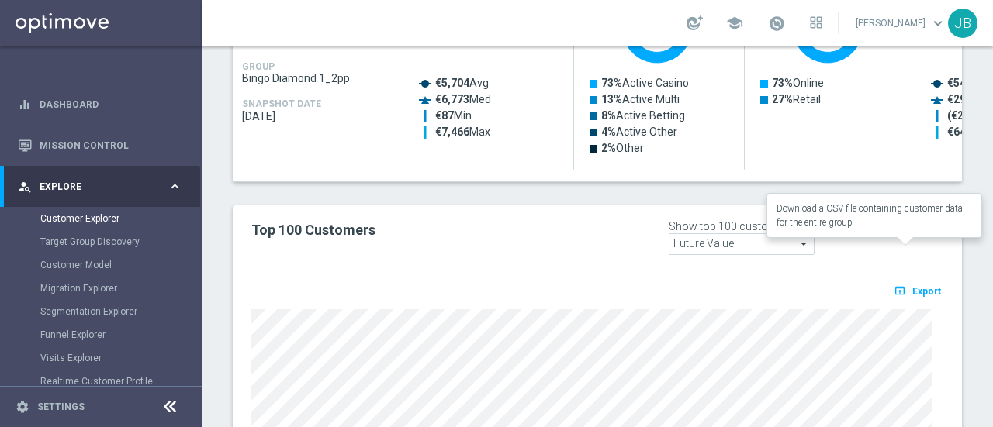
click at [916, 286] on span "Export" at bounding box center [926, 291] width 29 height 11
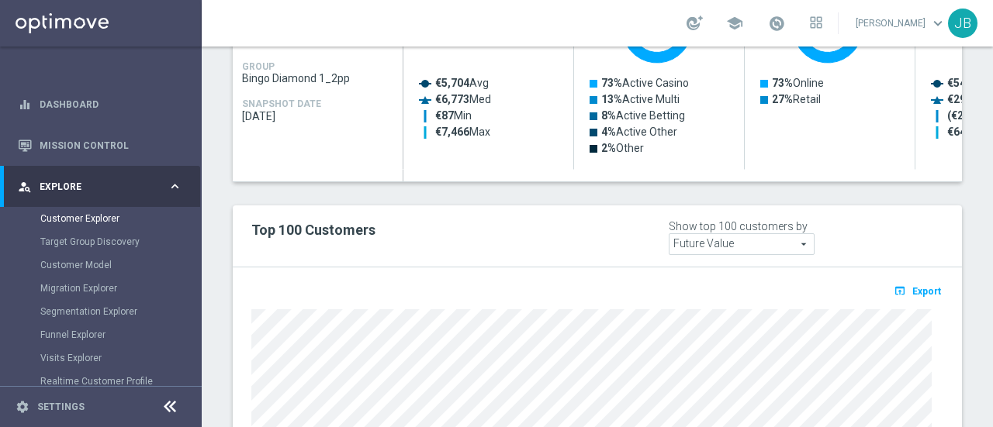
scroll to position [828, 0]
